Goal: Information Seeking & Learning: Learn about a topic

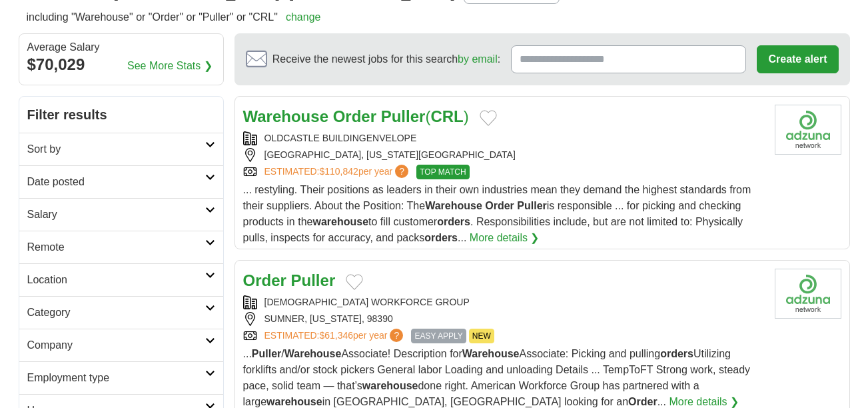
scroll to position [136, 0]
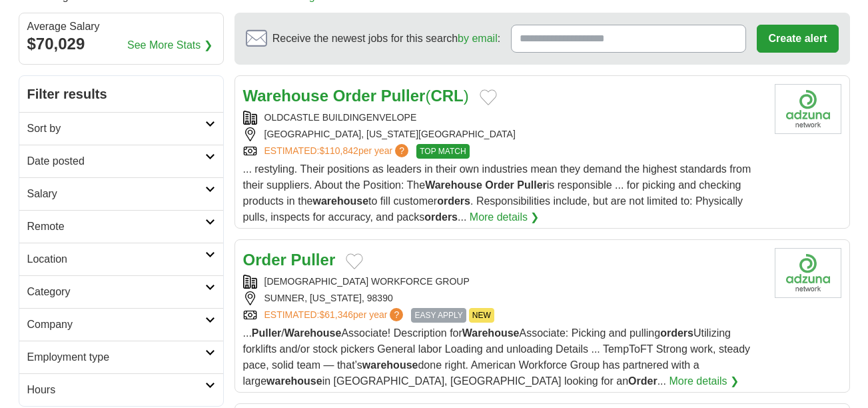
click at [372, 97] on strong "Order" at bounding box center [354, 96] width 43 height 18
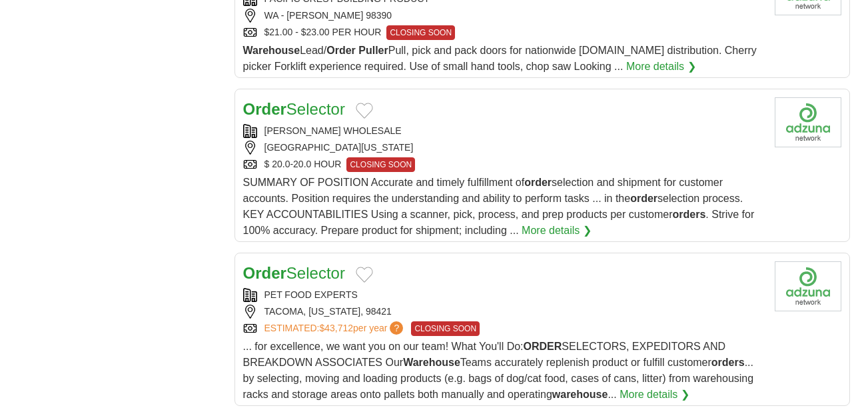
scroll to position [1528, 0]
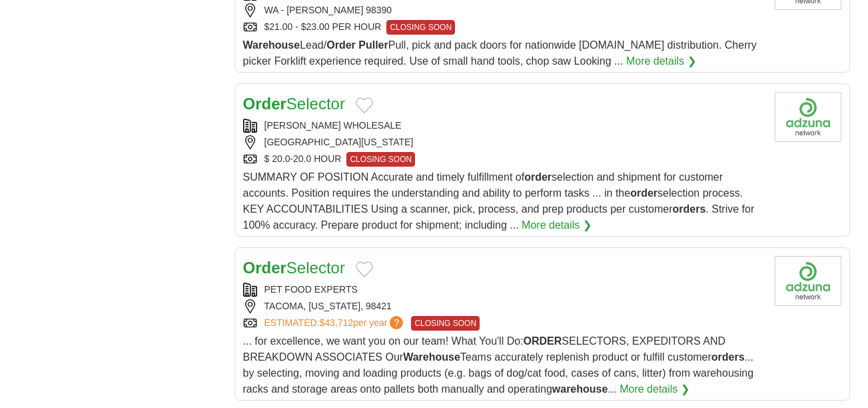
click at [310, 101] on link "Order Selector" at bounding box center [294, 104] width 102 height 18
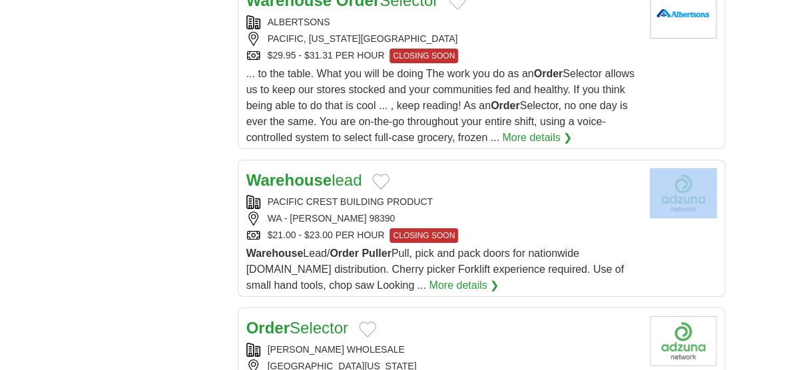
drag, startPoint x: 786, startPoint y: 167, endPoint x: 781, endPoint y: 187, distance: 20.5
click at [781, 187] on body "Login Register Employers 6,121 Jobs in Midway, WA Salary Salary Select a salary…" at bounding box center [394, 303] width 789 height 3660
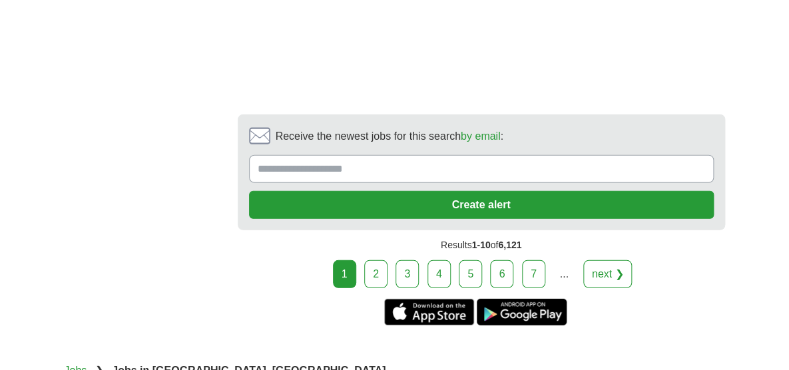
scroll to position [2979, 0]
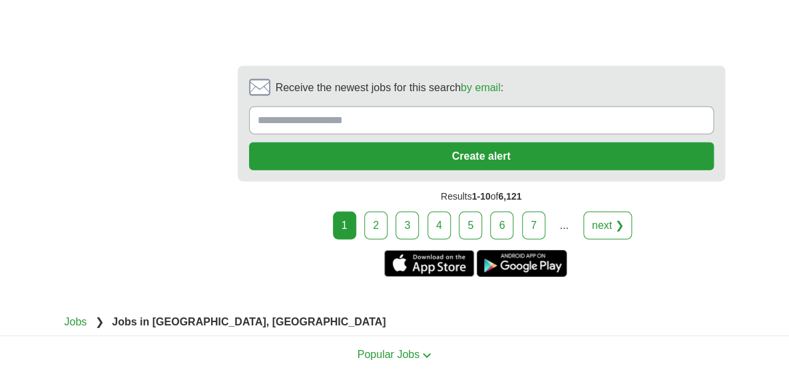
click at [372, 212] on link "2" at bounding box center [375, 226] width 23 height 28
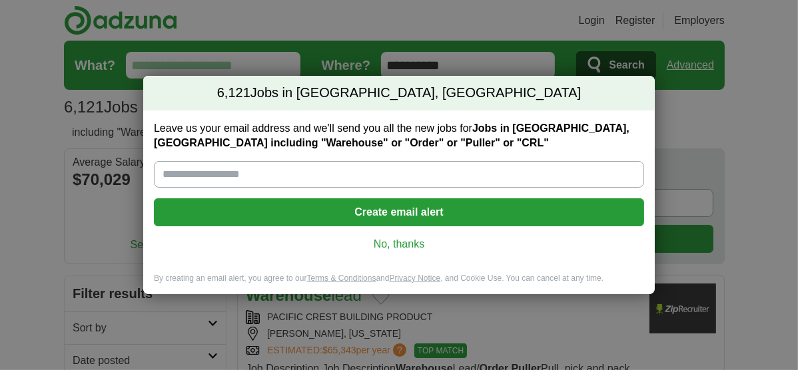
click at [383, 213] on button "Create email alert" at bounding box center [399, 213] width 490 height 28
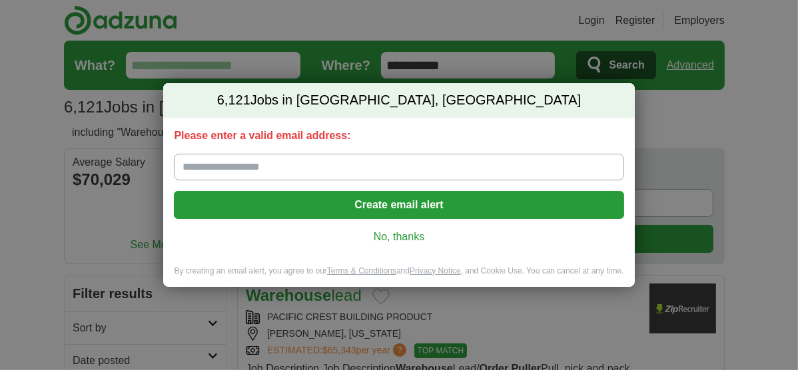
click at [297, 164] on input "Please enter a valid email address:" at bounding box center [399, 167] width 450 height 27
type input "**********"
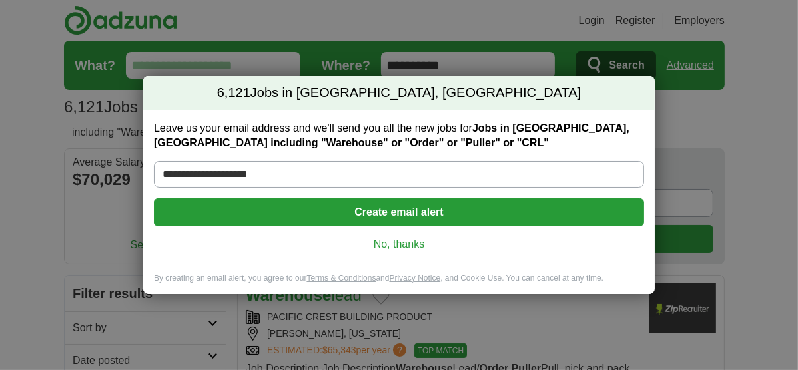
click at [339, 212] on button "Create email alert" at bounding box center [399, 213] width 490 height 28
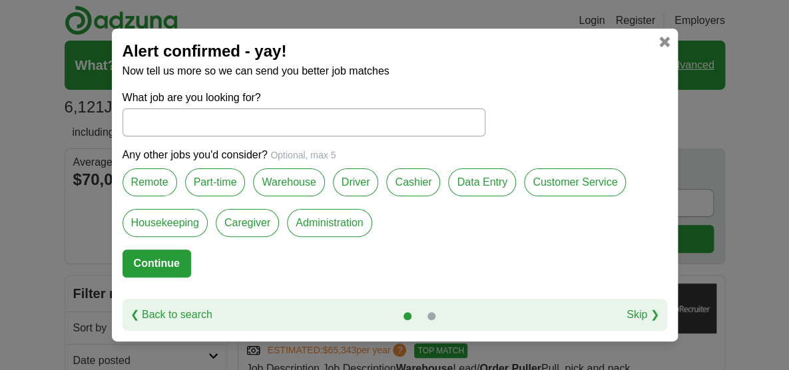
click at [290, 183] on label "Warehouse" at bounding box center [288, 183] width 71 height 28
click at [253, 121] on input "What job are you looking for?" at bounding box center [304, 123] width 363 height 28
type input "********"
click at [174, 269] on button "Continue" at bounding box center [157, 264] width 69 height 28
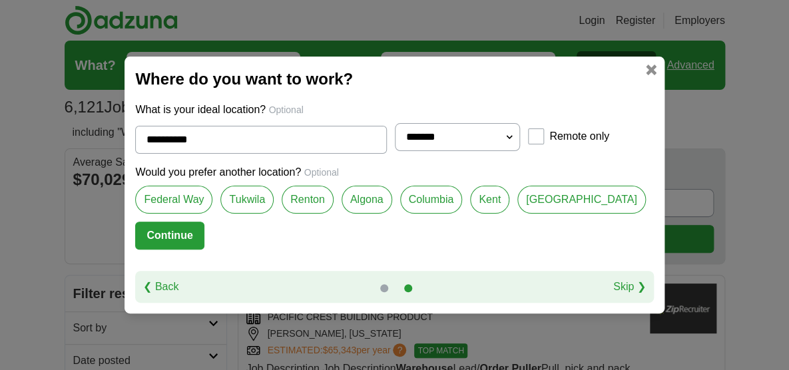
click at [265, 139] on input "**********" at bounding box center [260, 140] width 251 height 28
type input "*"
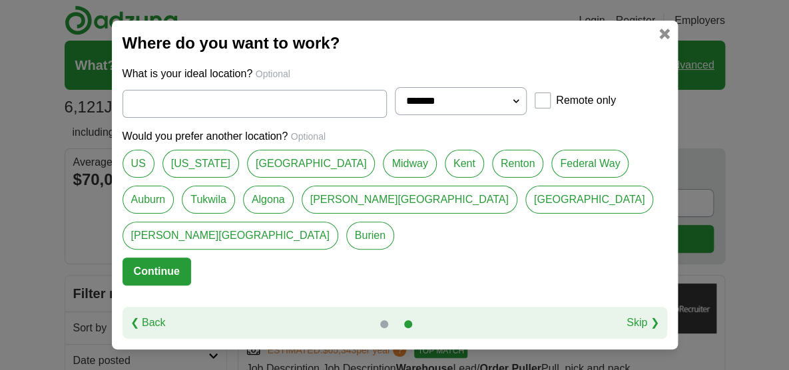
click at [445, 178] on link "Kent" at bounding box center [464, 164] width 39 height 28
click at [204, 175] on link "[US_STATE]" at bounding box center [201, 164] width 77 height 28
click at [445, 178] on link "Kent" at bounding box center [464, 164] width 39 height 28
type input "****"
click at [174, 258] on button "Continue" at bounding box center [157, 272] width 69 height 28
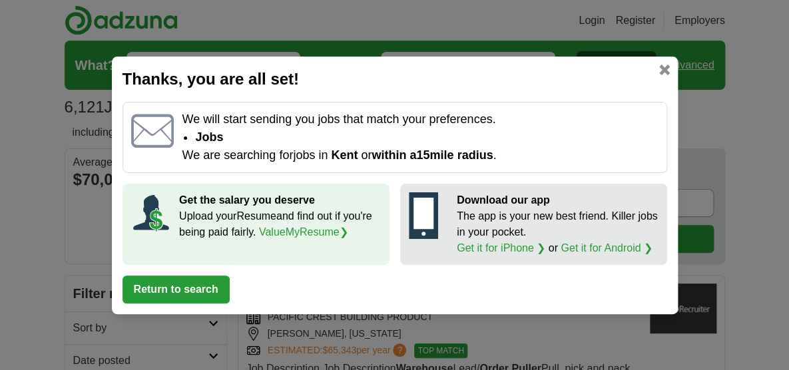
click at [195, 292] on button "Return to search" at bounding box center [176, 290] width 107 height 28
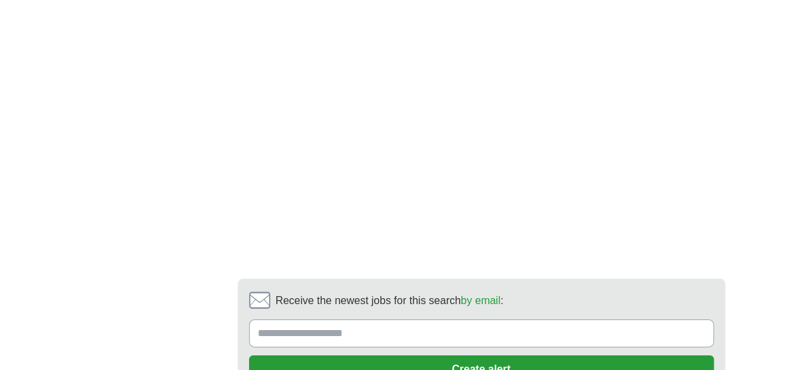
scroll to position [2963, 0]
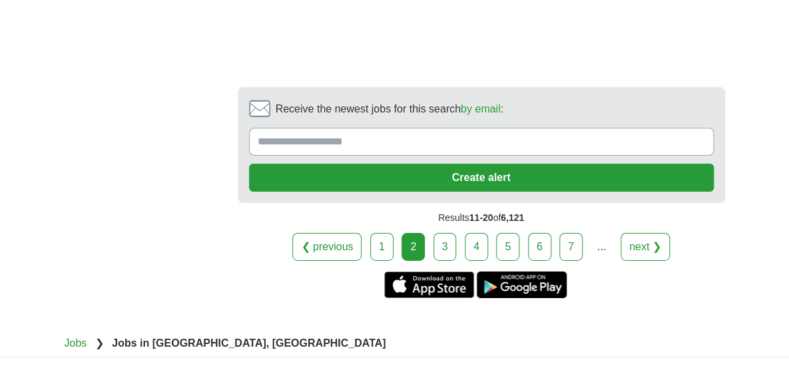
scroll to position [3255, 0]
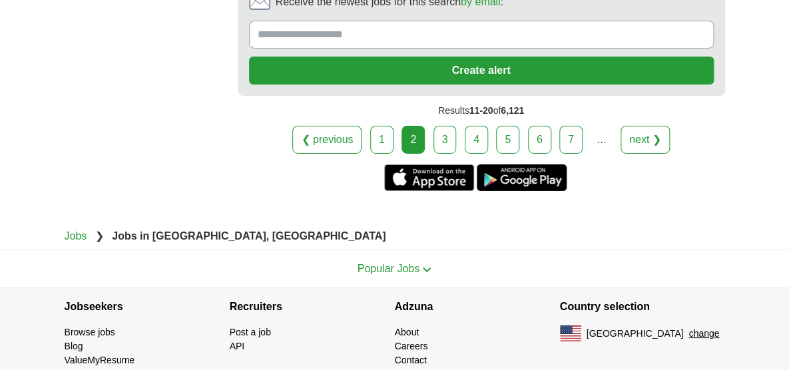
click at [443, 126] on link "3" at bounding box center [445, 140] width 23 height 28
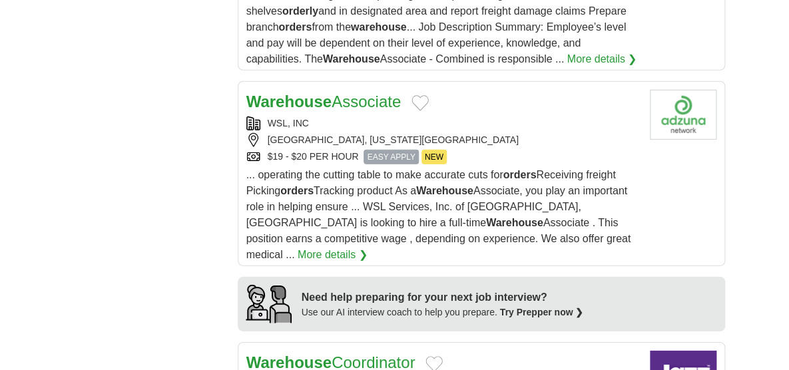
scroll to position [1184, 0]
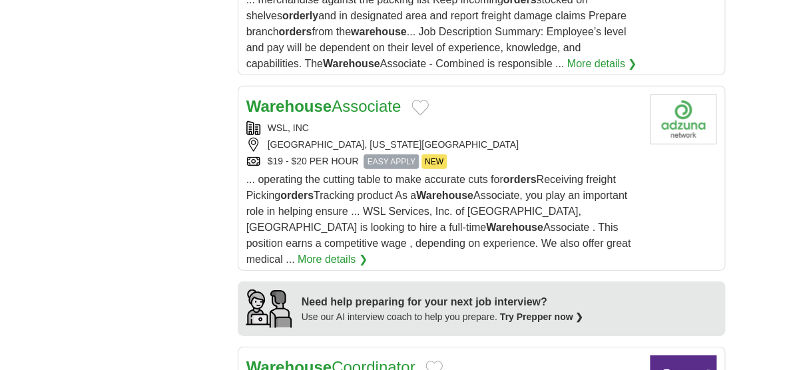
click at [348, 97] on link "Warehouse Associate" at bounding box center [323, 106] width 155 height 18
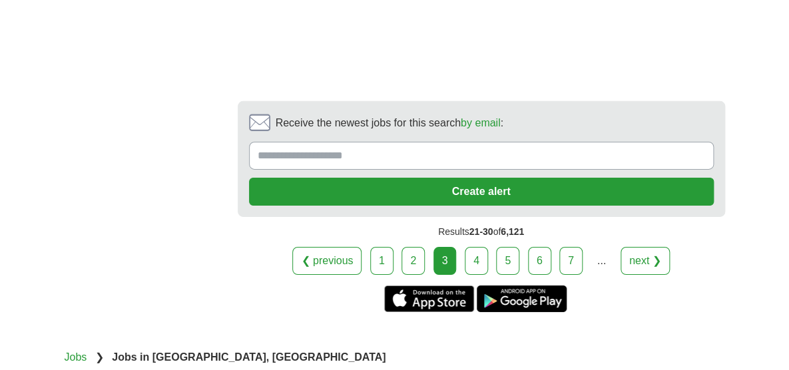
scroll to position [3171, 0]
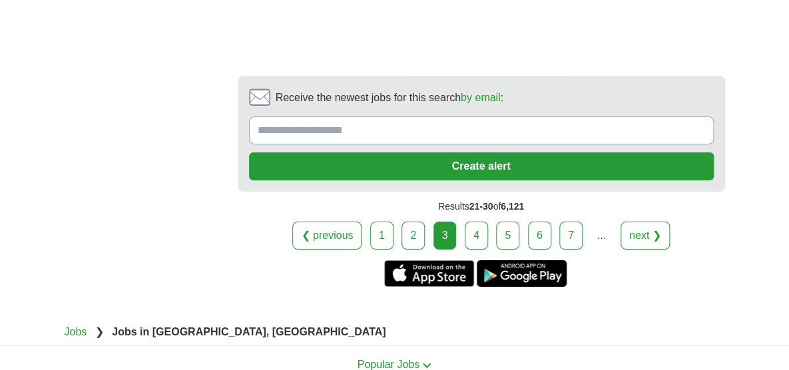
click at [473, 222] on link "4" at bounding box center [476, 236] width 23 height 28
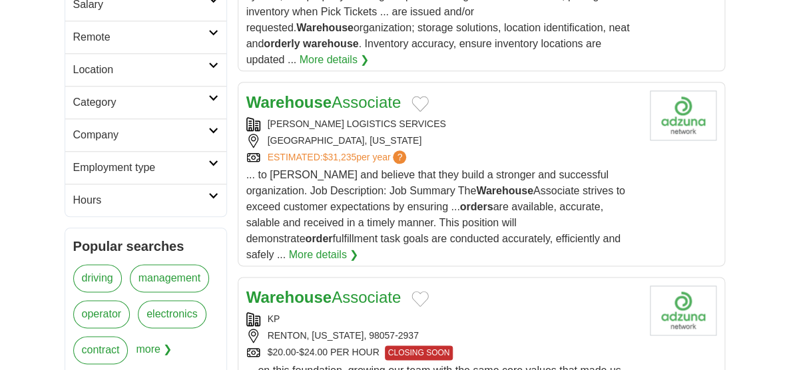
scroll to position [394, 0]
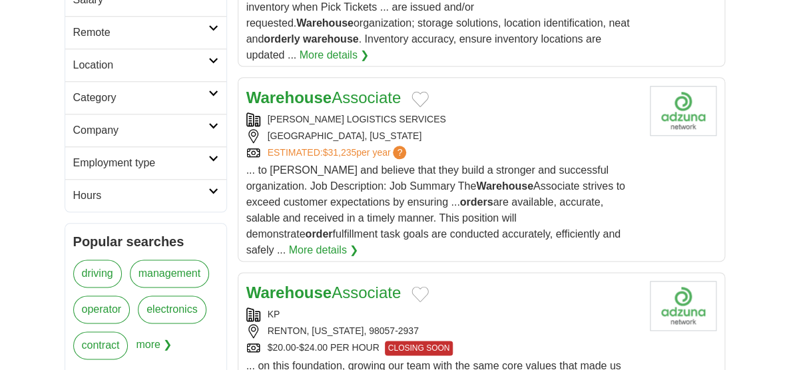
click at [359, 242] on link "More details ❯" at bounding box center [324, 250] width 70 height 16
